Goal: Task Accomplishment & Management: Manage account settings

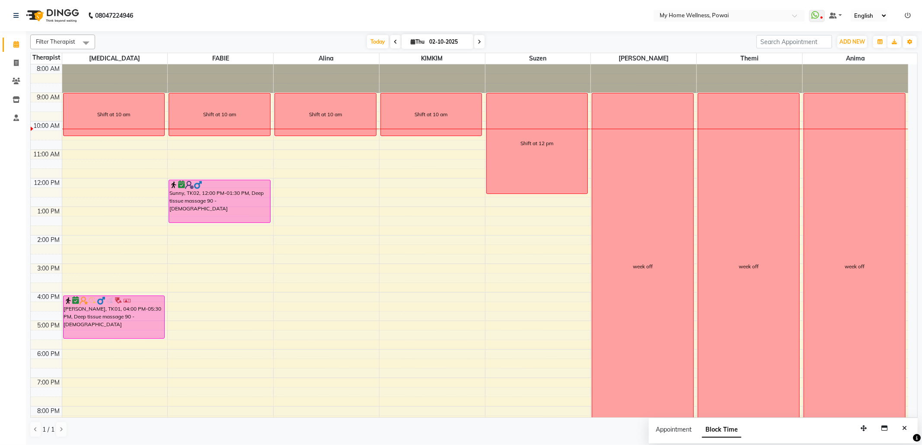
scroll to position [29, 0]
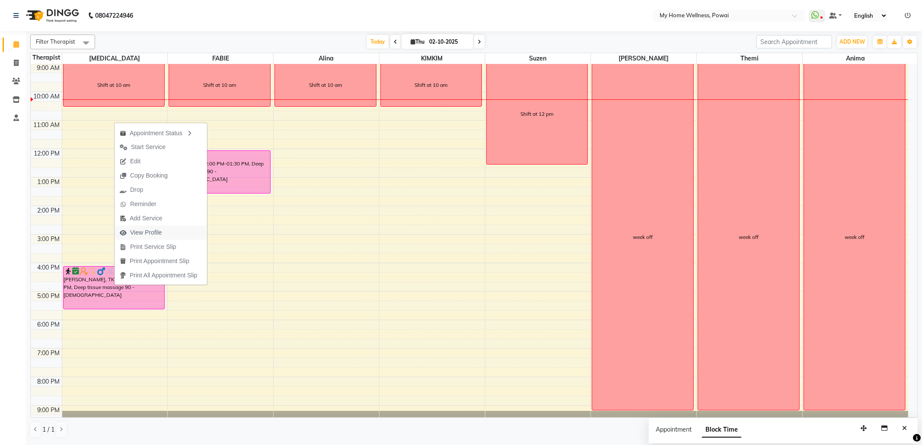
click at [154, 231] on span "View Profile" at bounding box center [146, 232] width 32 height 9
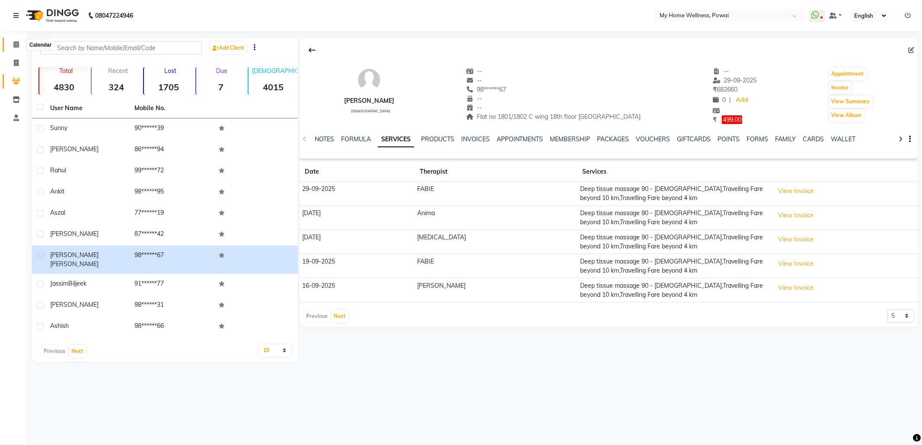
click at [19, 44] on span at bounding box center [16, 45] width 15 height 10
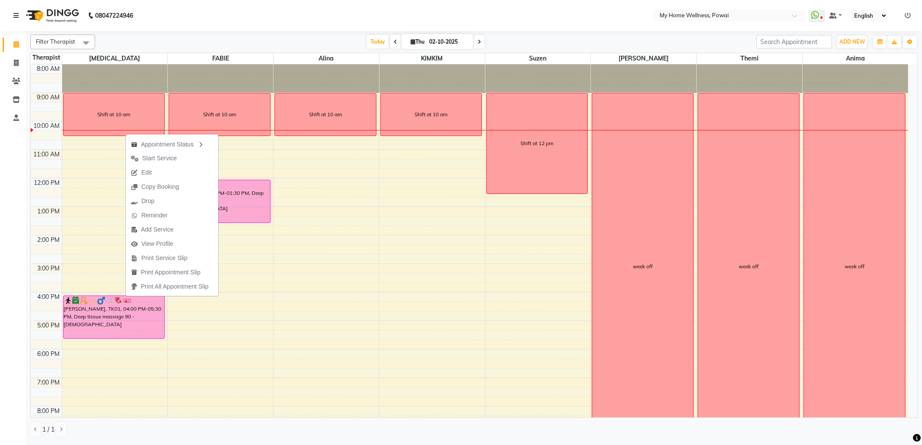
click at [167, 173] on button "Edit" at bounding box center [172, 173] width 92 height 14
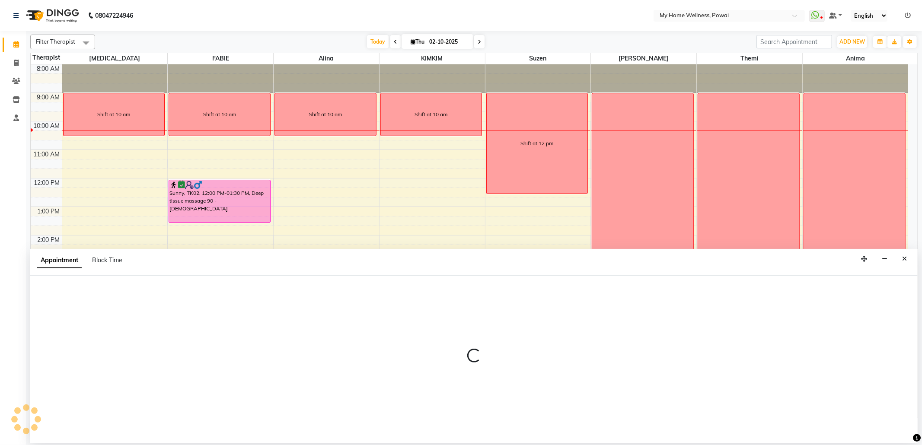
select select "77701"
select select "960"
select select "confirm booking"
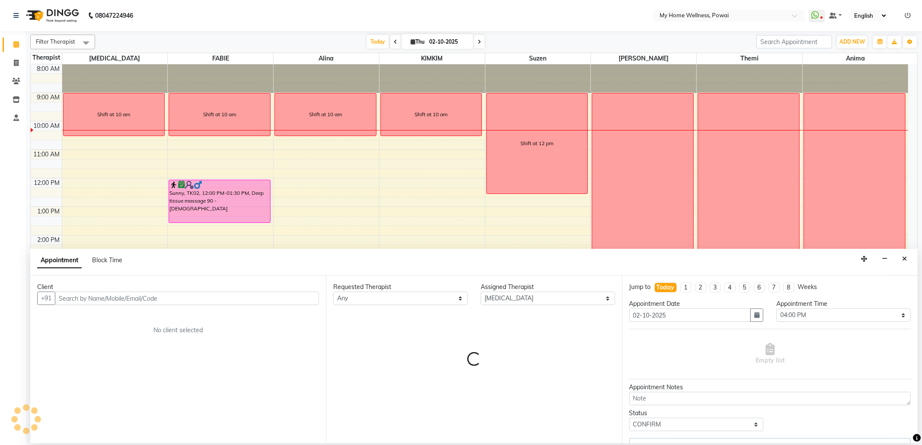
scroll to position [52, 0]
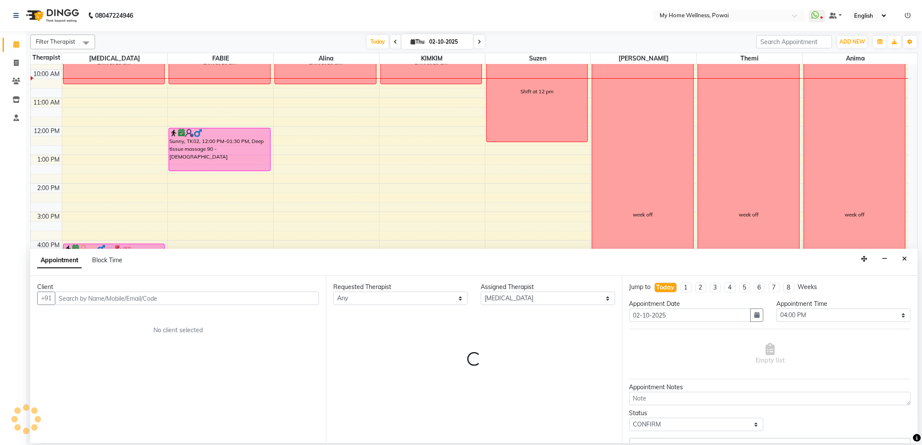
select select "756"
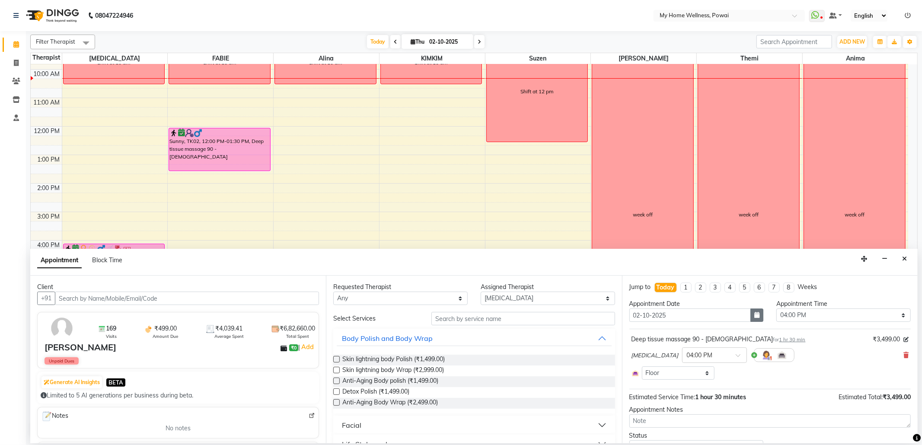
click at [754, 318] on icon "button" at bounding box center [756, 315] width 5 height 6
click at [723, 363] on div "5" at bounding box center [721, 361] width 14 height 14
type input "05-10-2025"
select select "960"
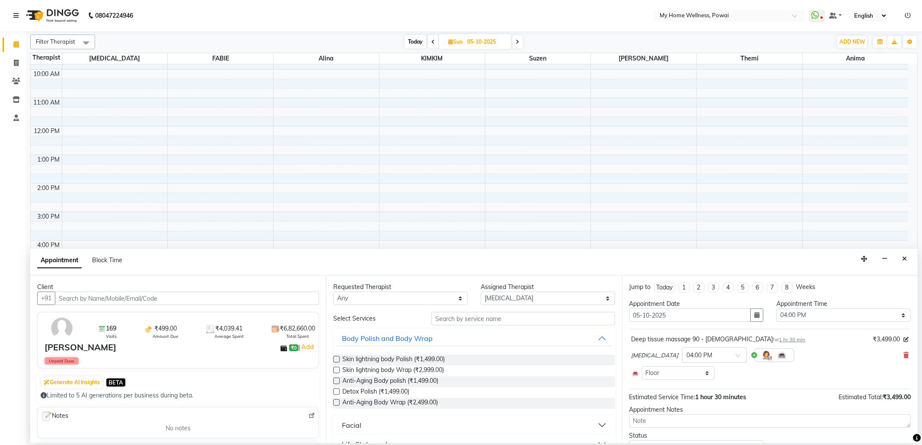
scroll to position [41, 0]
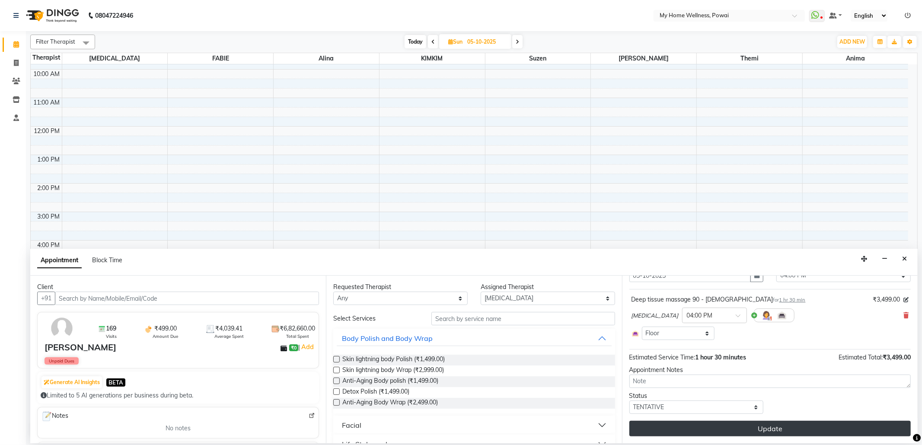
click at [746, 431] on button "Update" at bounding box center [769, 429] width 281 height 16
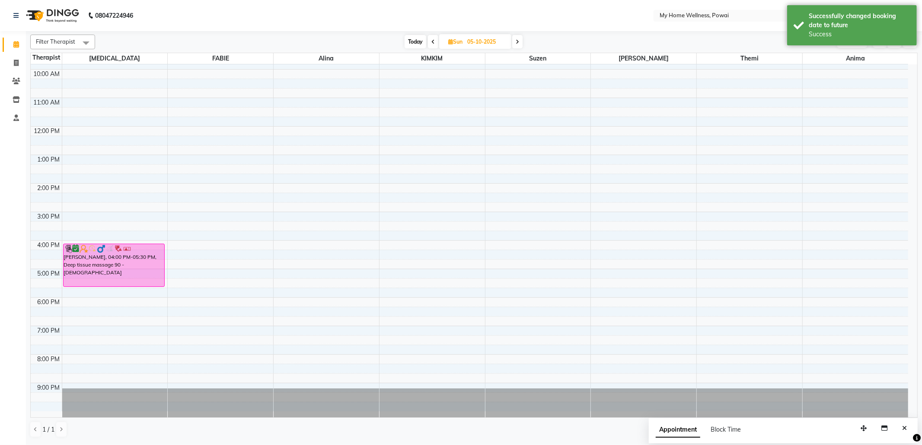
click at [435, 43] on span at bounding box center [433, 41] width 10 height 13
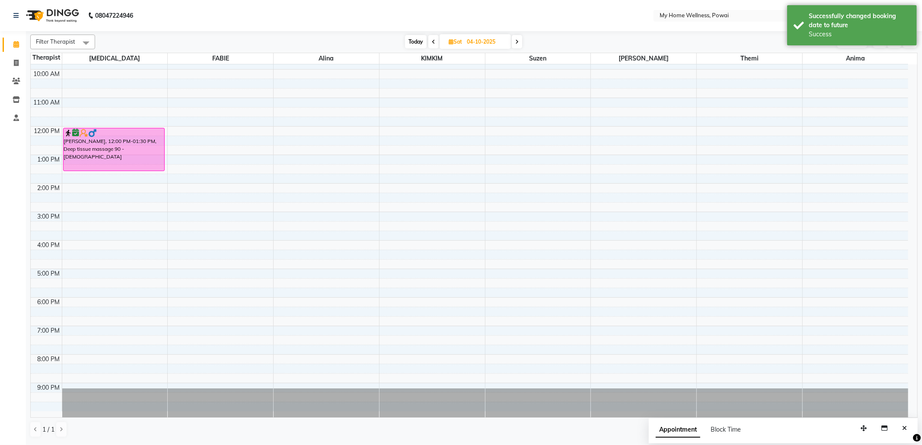
click at [435, 43] on span at bounding box center [433, 41] width 10 height 13
click at [435, 43] on icon at bounding box center [434, 41] width 3 height 5
type input "02-10-2025"
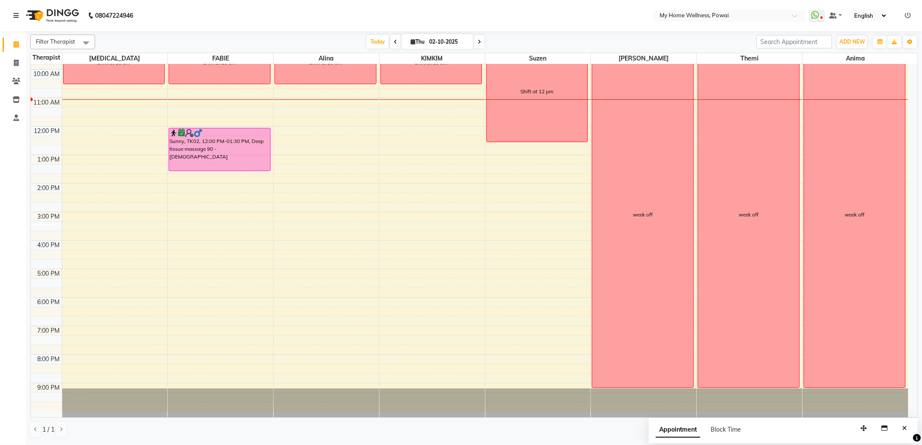
scroll to position [0, 0]
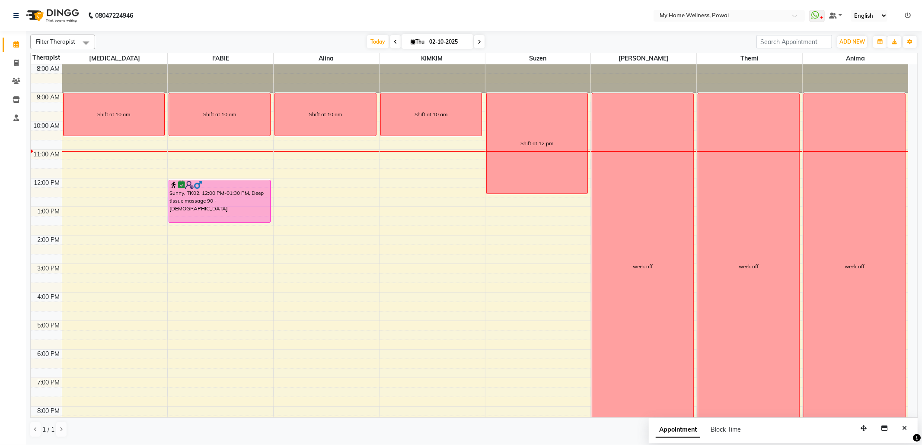
click at [323, 194] on div "8:00 AM 9:00 AM 10:00 AM 11:00 AM 12:00 PM 1:00 PM 2:00 PM 3:00 PM 4:00 PM 5:00…" at bounding box center [469, 263] width 877 height 399
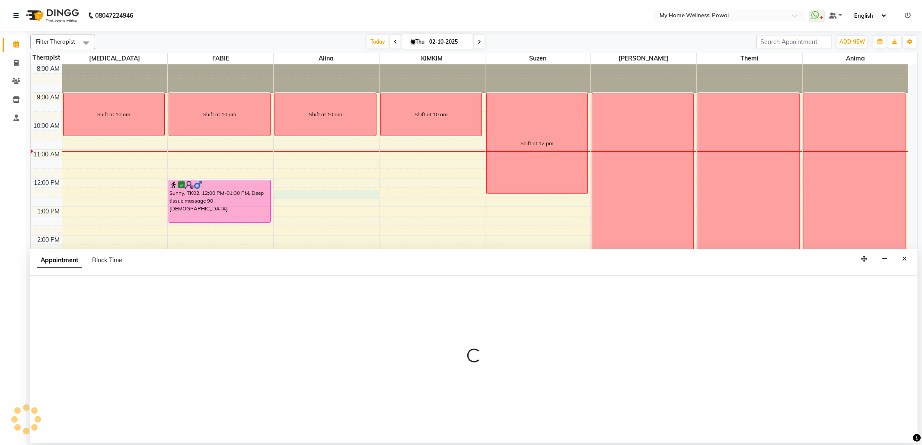
select select "30586"
select select "735"
select select "tentative"
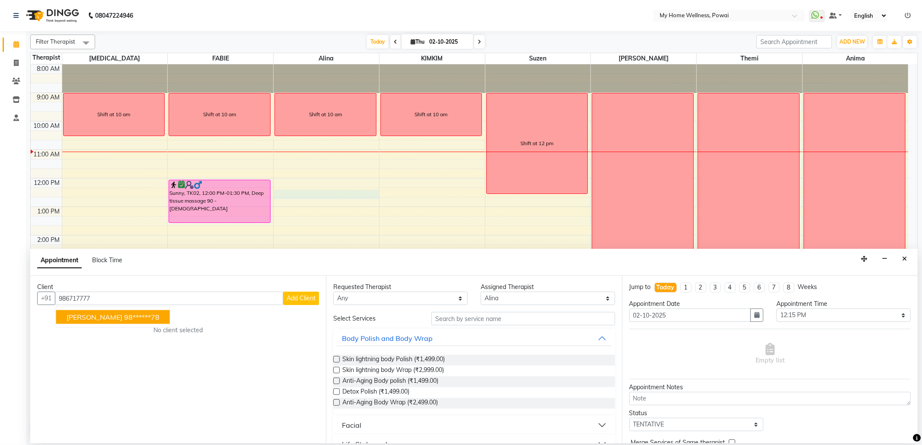
click at [115, 309] on ngb-typeahead-window "[PERSON_NAME] 98******78" at bounding box center [113, 317] width 115 height 22
click at [124, 315] on ngb-highlight "98******78" at bounding box center [141, 317] width 35 height 9
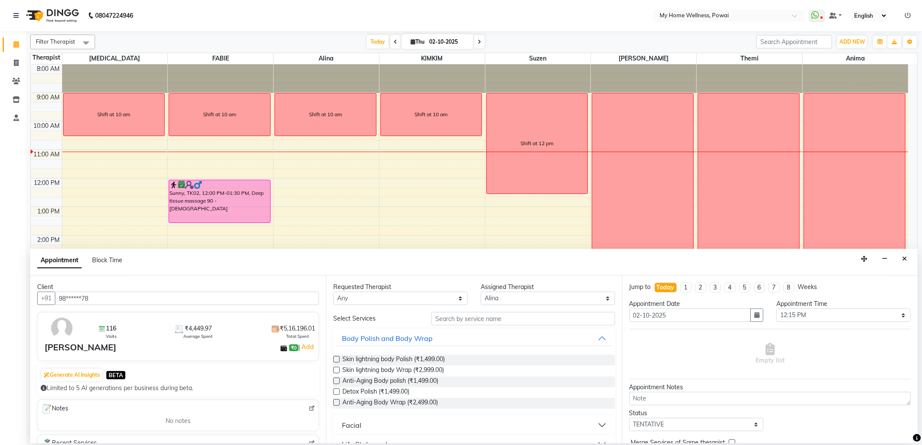
type input "98******78"
click at [437, 302] on select "Any [PERSON_NAME] Anima [PERSON_NAME] [MEDICAL_DATA] [PERSON_NAME] Themi" at bounding box center [400, 298] width 134 height 13
select select "30586"
click at [333, 292] on select "Any [PERSON_NAME] Anima [PERSON_NAME] [MEDICAL_DATA] [PERSON_NAME] Themi" at bounding box center [400, 298] width 134 height 13
click at [455, 324] on input "text" at bounding box center [522, 318] width 183 height 13
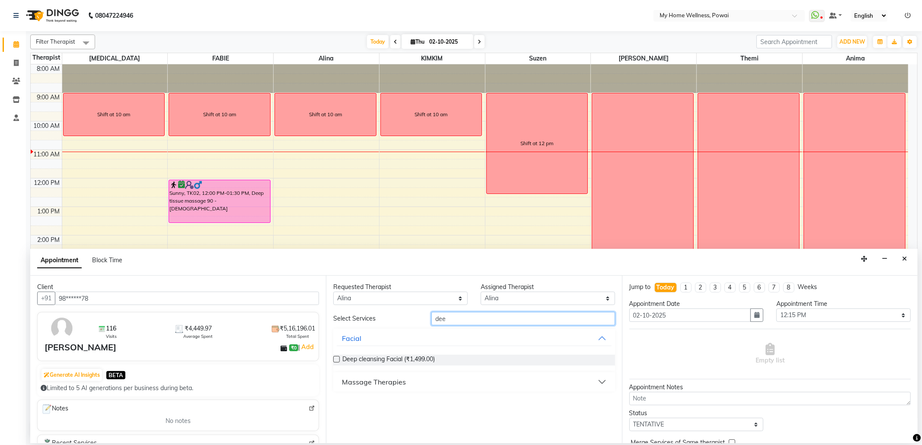
type input "dee"
click at [453, 390] on button "Massage Therapies" at bounding box center [474, 382] width 274 height 16
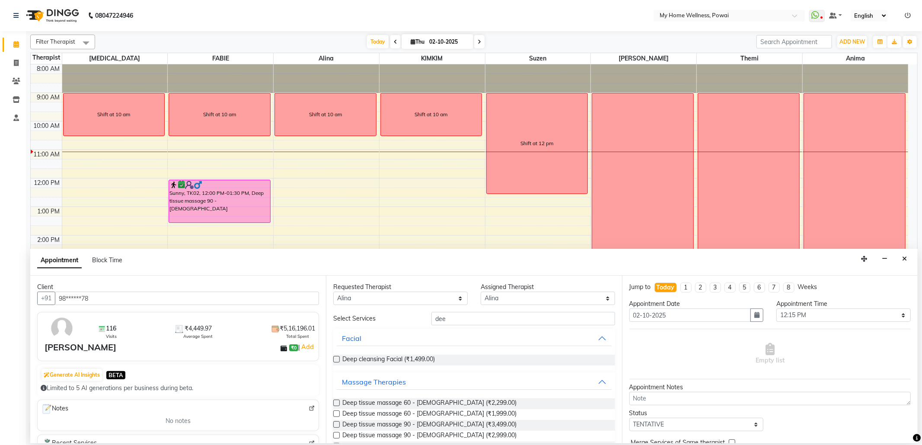
click at [336, 424] on label at bounding box center [336, 424] width 6 height 6
click at [336, 424] on input "checkbox" at bounding box center [336, 426] width 6 height 6
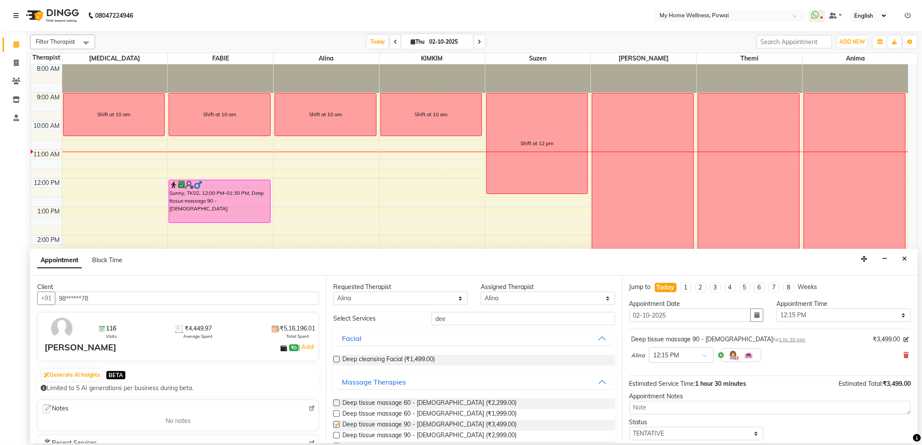
checkbox input "false"
click at [703, 436] on select "Select TENTATIVE CONFIRM CHECK-IN UPCOMING" at bounding box center [696, 433] width 134 height 13
select select "confirm booking"
click at [629, 429] on select "Select TENTATIVE CONFIRM CHECK-IN UPCOMING" at bounding box center [696, 433] width 134 height 13
click at [698, 397] on div "Appointment Notes" at bounding box center [769, 396] width 281 height 9
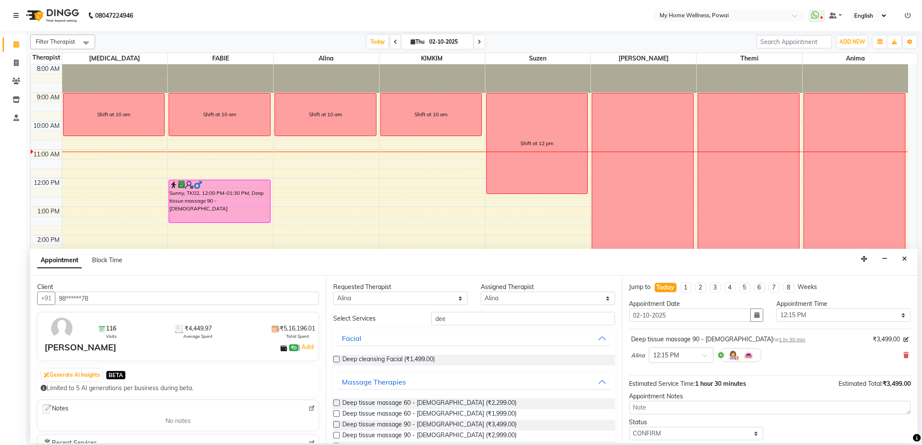
scroll to position [52, 0]
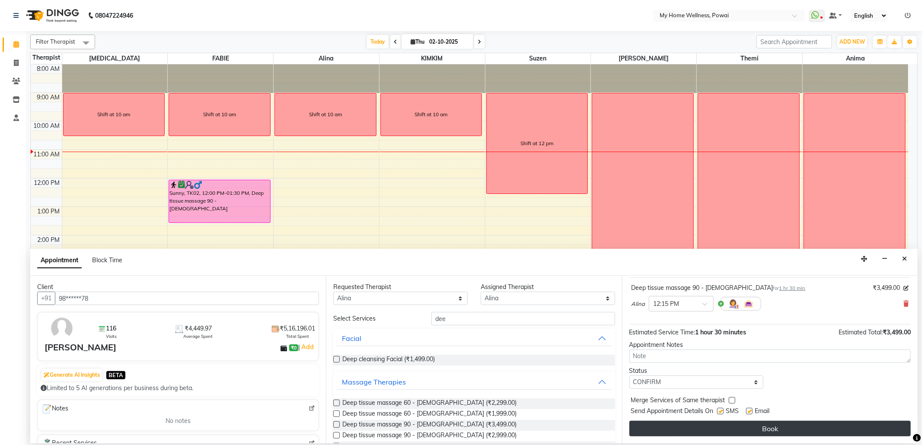
click at [699, 429] on button "Book" at bounding box center [769, 429] width 281 height 16
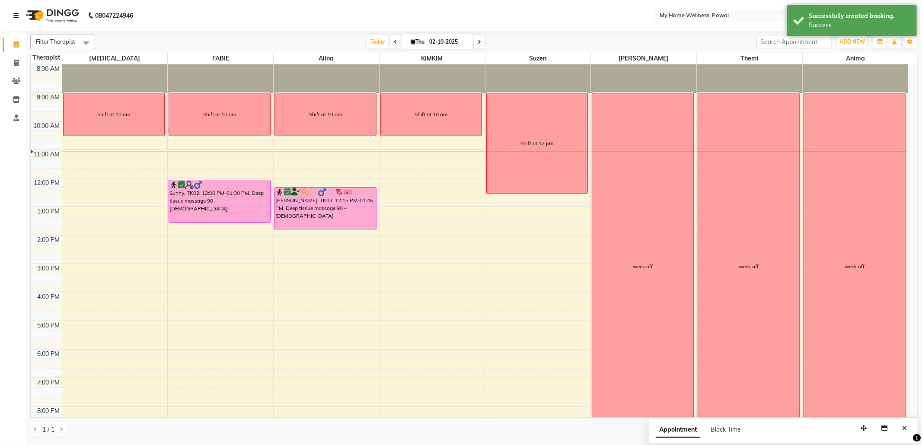
click at [287, 261] on div "8:00 AM 9:00 AM 10:00 AM 11:00 AM 12:00 PM 1:00 PM 2:00 PM 3:00 PM 4:00 PM 5:00…" at bounding box center [469, 263] width 877 height 399
select select "30586"
select select "tentative"
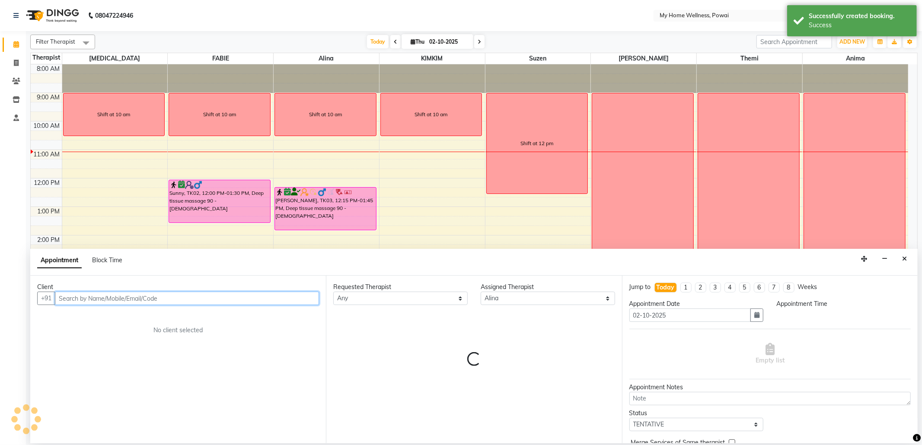
select select "885"
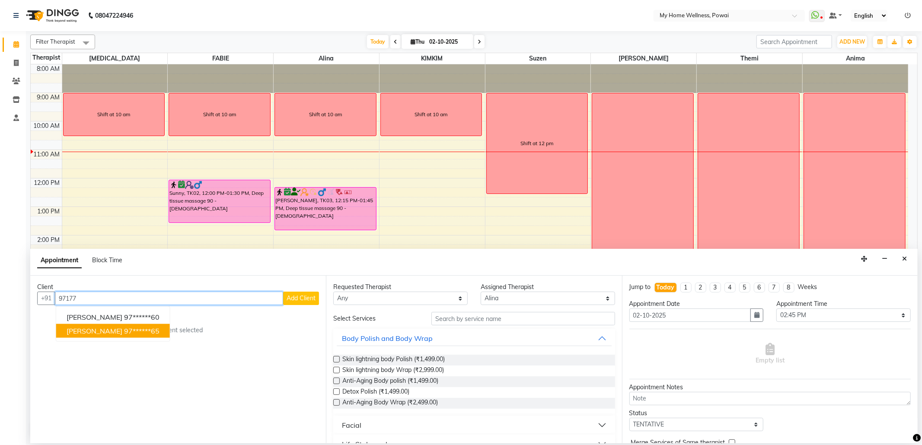
click at [124, 327] on ngb-highlight "97******65" at bounding box center [141, 331] width 35 height 9
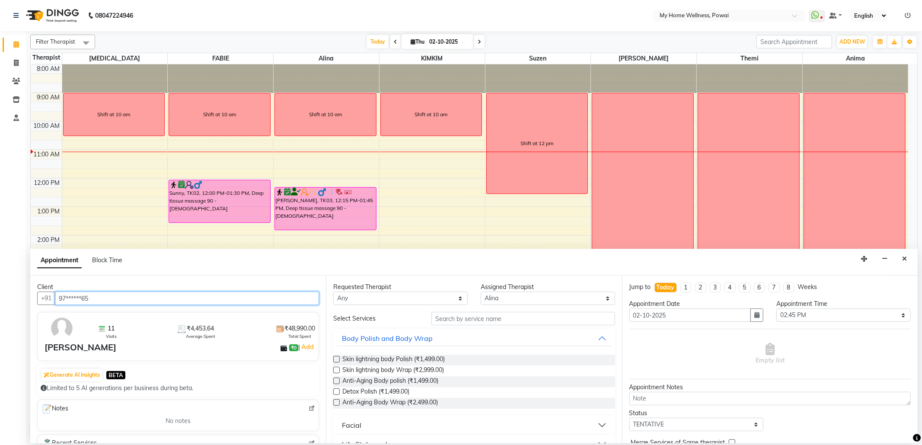
type input "97******65"
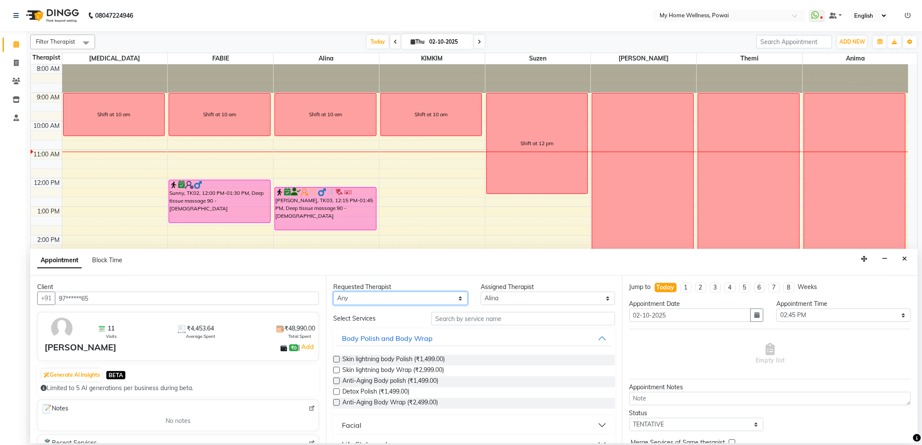
click at [412, 300] on select "Any [PERSON_NAME] Anima [PERSON_NAME] [MEDICAL_DATA] [PERSON_NAME] Themi" at bounding box center [400, 298] width 134 height 13
select select "30586"
click at [333, 292] on select "Any [PERSON_NAME] Anima [PERSON_NAME] [MEDICAL_DATA] [PERSON_NAME] Themi" at bounding box center [400, 298] width 134 height 13
click at [465, 317] on input "text" at bounding box center [522, 318] width 183 height 13
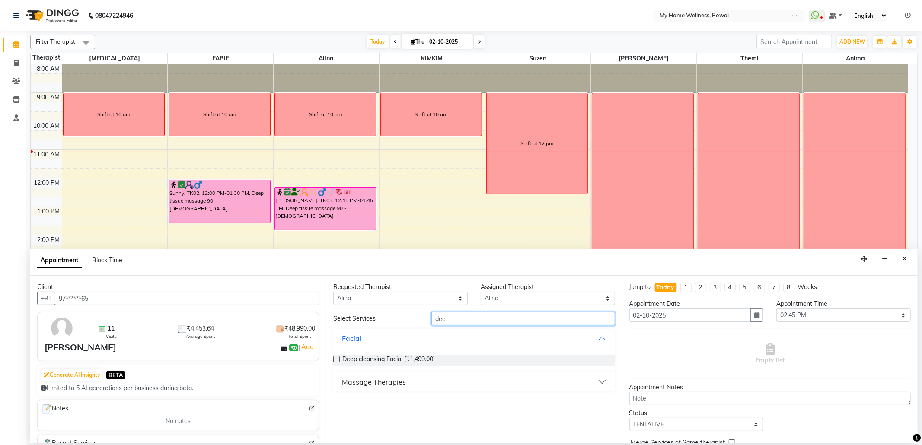
type input "dee"
click at [503, 383] on button "Massage Therapies" at bounding box center [474, 382] width 274 height 16
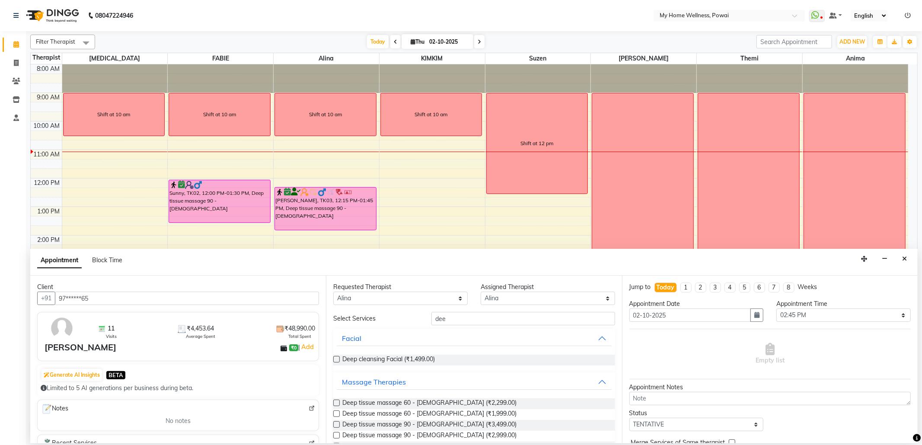
click at [334, 424] on label at bounding box center [336, 424] width 6 height 6
click at [334, 424] on input "checkbox" at bounding box center [336, 426] width 6 height 6
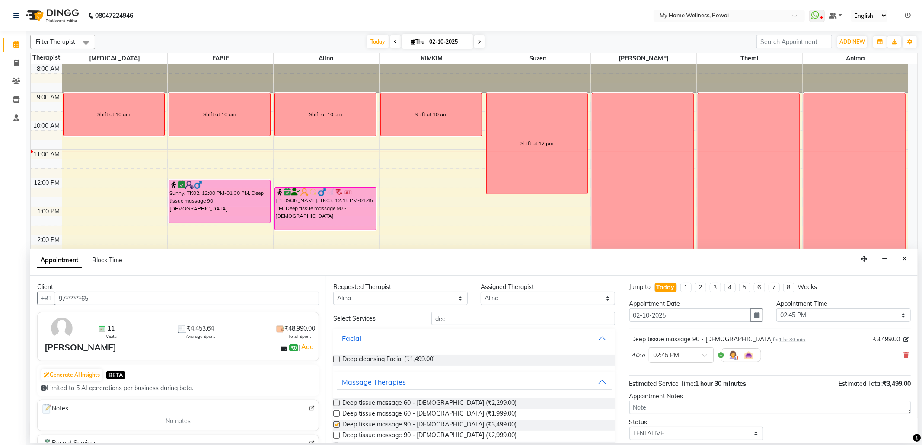
checkbox input "false"
click at [701, 435] on select "Select TENTATIVE CONFIRM CHECK-IN UPCOMING" at bounding box center [696, 433] width 134 height 13
select select "confirm booking"
click at [629, 429] on select "Select TENTATIVE CONFIRM CHECK-IN UPCOMING" at bounding box center [696, 433] width 134 height 13
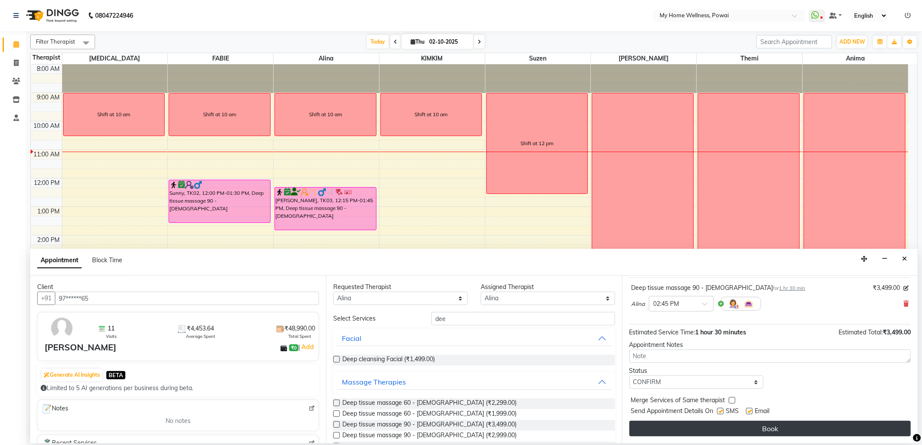
click at [693, 433] on button "Book" at bounding box center [769, 429] width 281 height 16
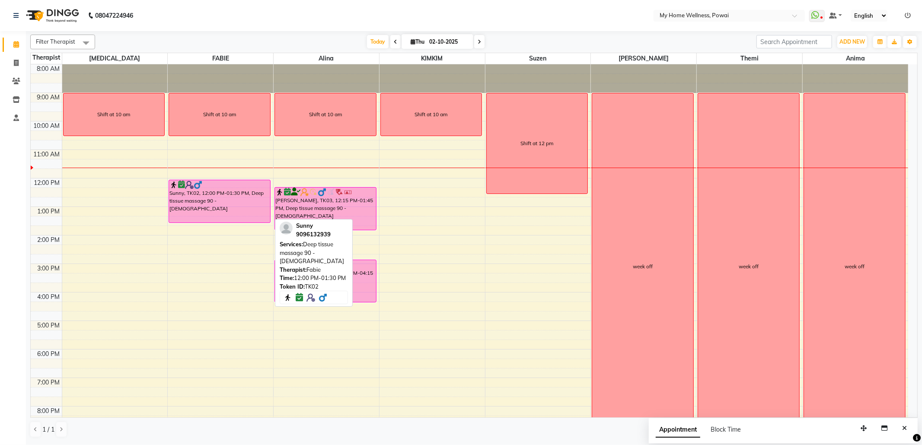
click at [209, 196] on div "Sunny, TK02, 12:00 PM-01:30 PM, Deep tissue massage 90 - [DEMOGRAPHIC_DATA]" at bounding box center [219, 201] width 101 height 42
select select "6"
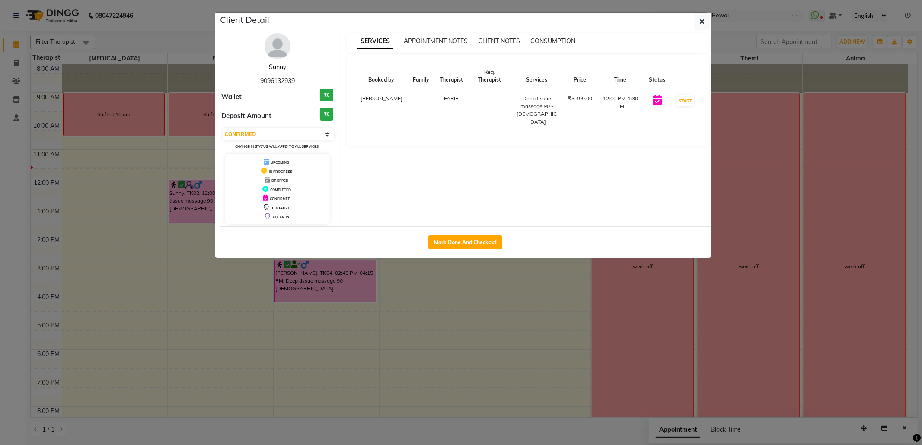
click at [284, 68] on link "Sunny" at bounding box center [277, 67] width 17 height 8
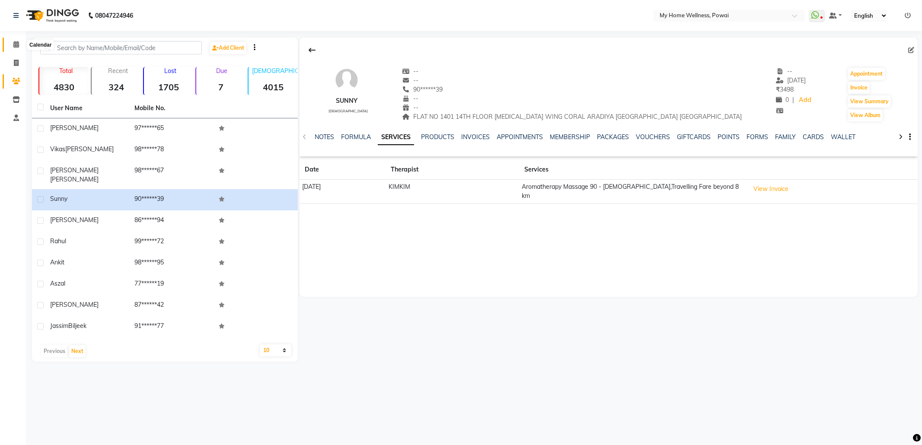
click at [20, 44] on span at bounding box center [16, 45] width 15 height 10
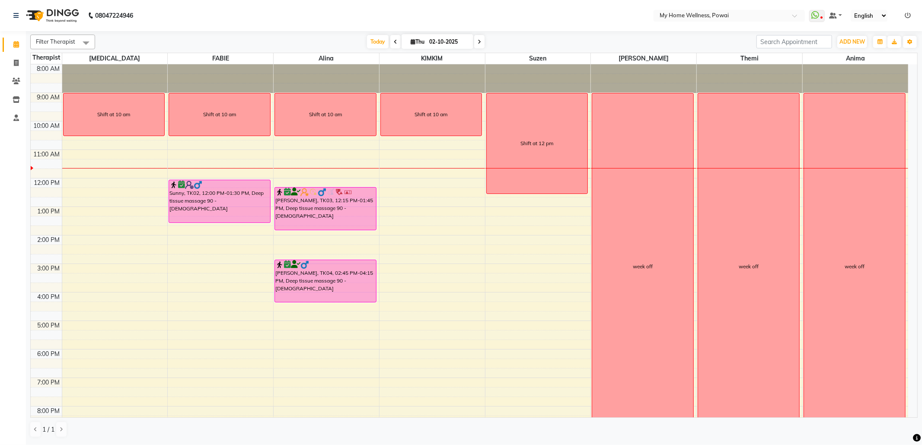
click at [394, 42] on icon at bounding box center [395, 41] width 3 height 5
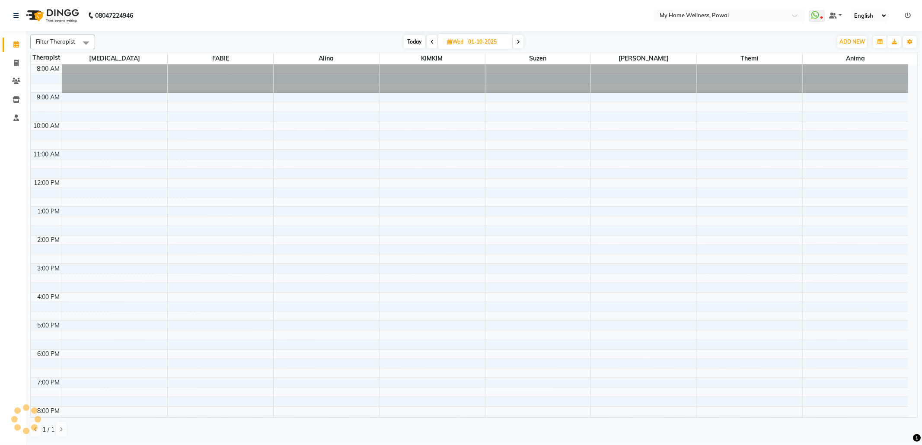
scroll to position [52, 0]
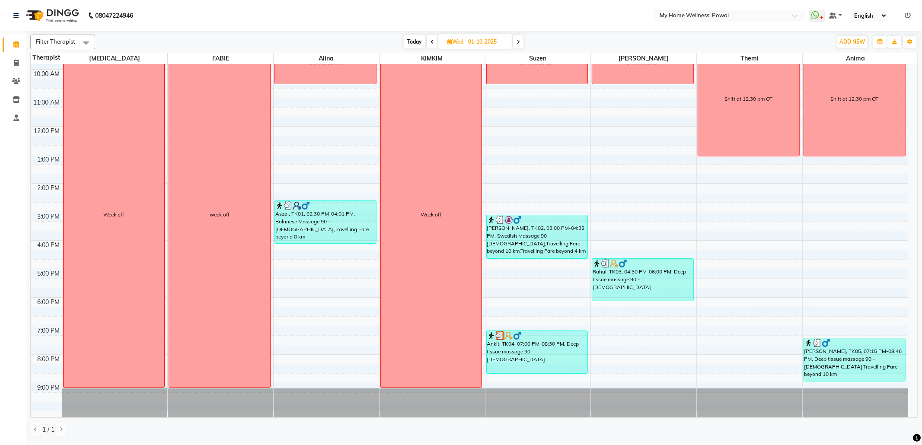
click at [415, 37] on span "Today" at bounding box center [415, 41] width 22 height 13
type input "02-10-2025"
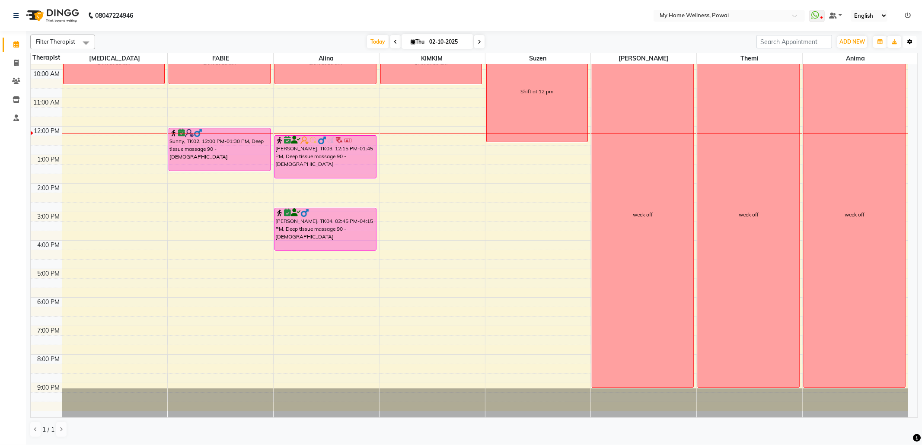
click at [910, 41] on icon "button" at bounding box center [909, 41] width 5 height 5
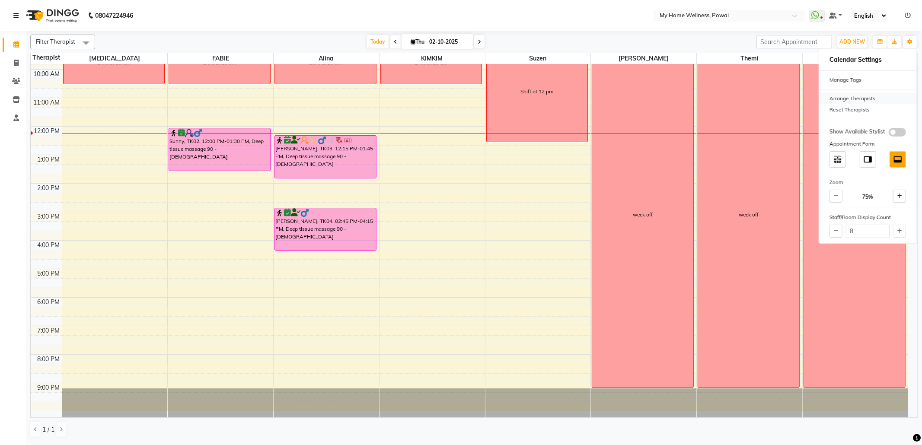
click at [847, 97] on div "Arrange Therapists" at bounding box center [867, 98] width 97 height 11
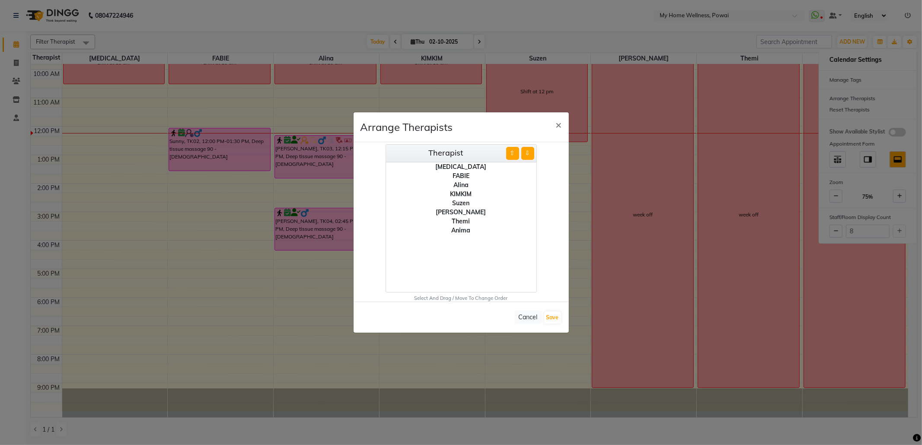
click at [462, 184] on div "Alina" at bounding box center [461, 185] width 150 height 9
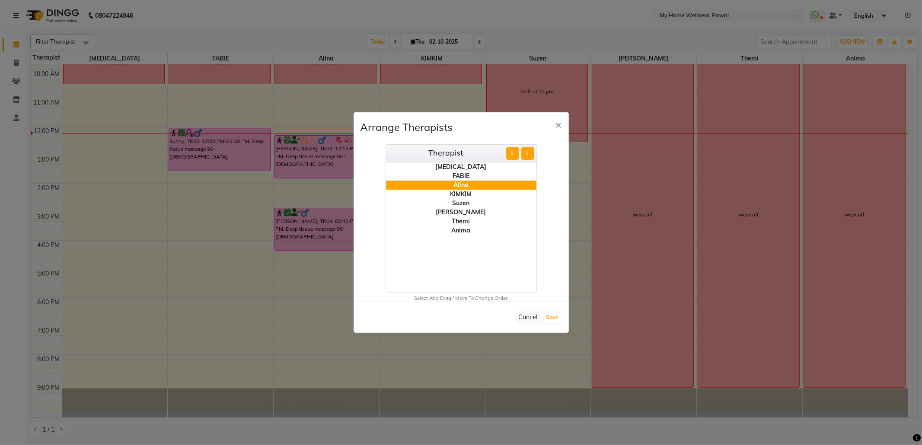
click at [509, 151] on button "⇧" at bounding box center [512, 153] width 13 height 13
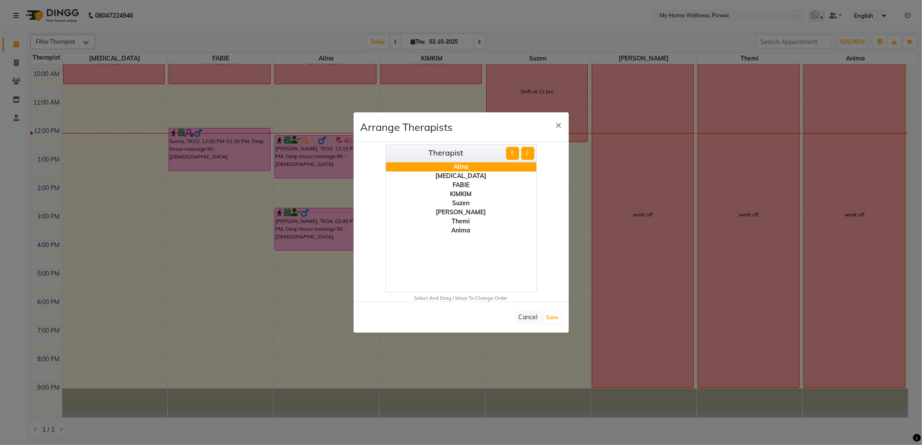
click at [460, 184] on div "FABIE" at bounding box center [461, 185] width 150 height 9
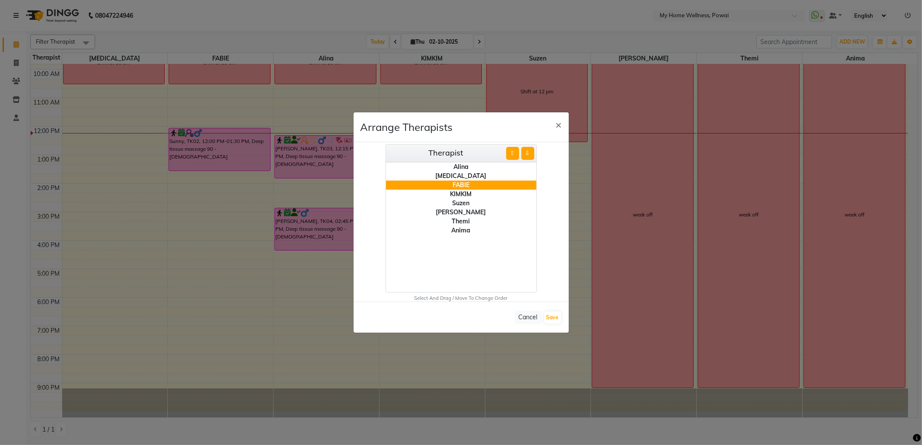
click at [510, 158] on button "⇧" at bounding box center [512, 153] width 13 height 13
click at [557, 319] on button "Save" at bounding box center [552, 318] width 17 height 12
